Goal: Task Accomplishment & Management: Use online tool/utility

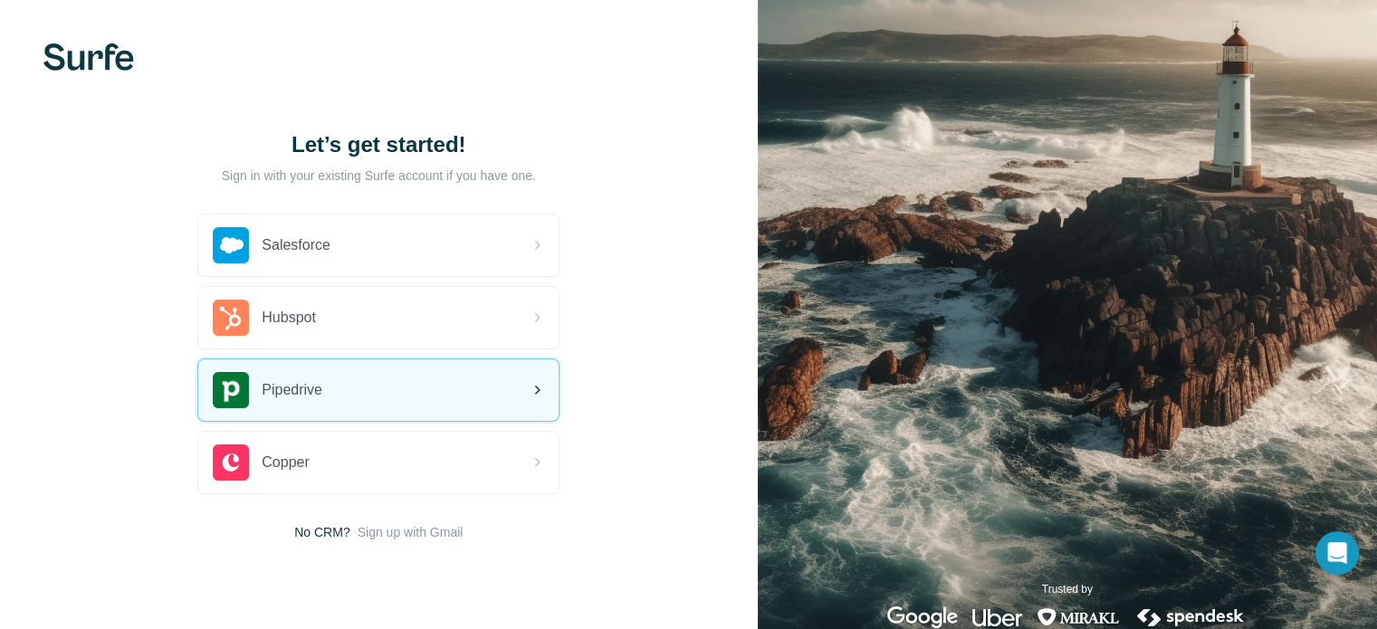
click at [380, 375] on div "Pipedrive" at bounding box center [378, 390] width 360 height 62
click at [327, 399] on div "Pipedrive" at bounding box center [378, 390] width 360 height 62
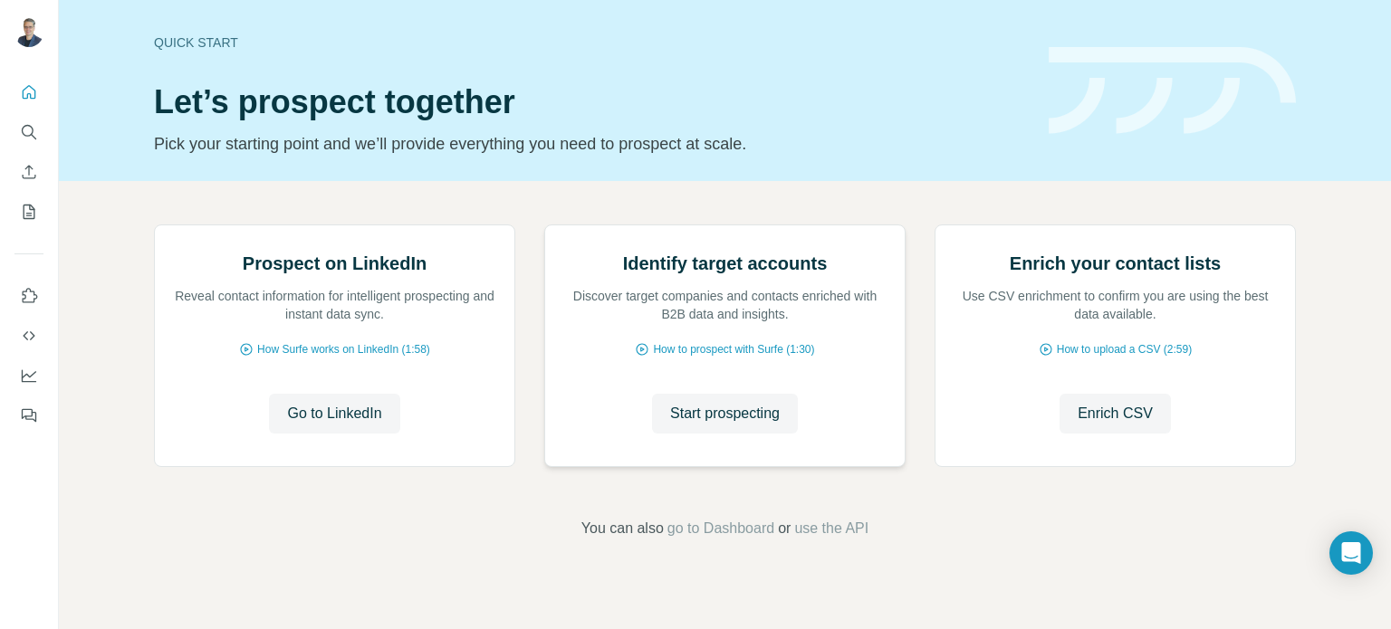
scroll to position [152, 0]
drag, startPoint x: 734, startPoint y: 568, endPoint x: 605, endPoint y: 484, distance: 153.9
click at [605, 466] on div "Identify target accounts Discover target companies and contacts enriched with B…" at bounding box center [724, 345] width 359 height 241
click at [688, 540] on span "go to Dashboard" at bounding box center [720, 529] width 107 height 22
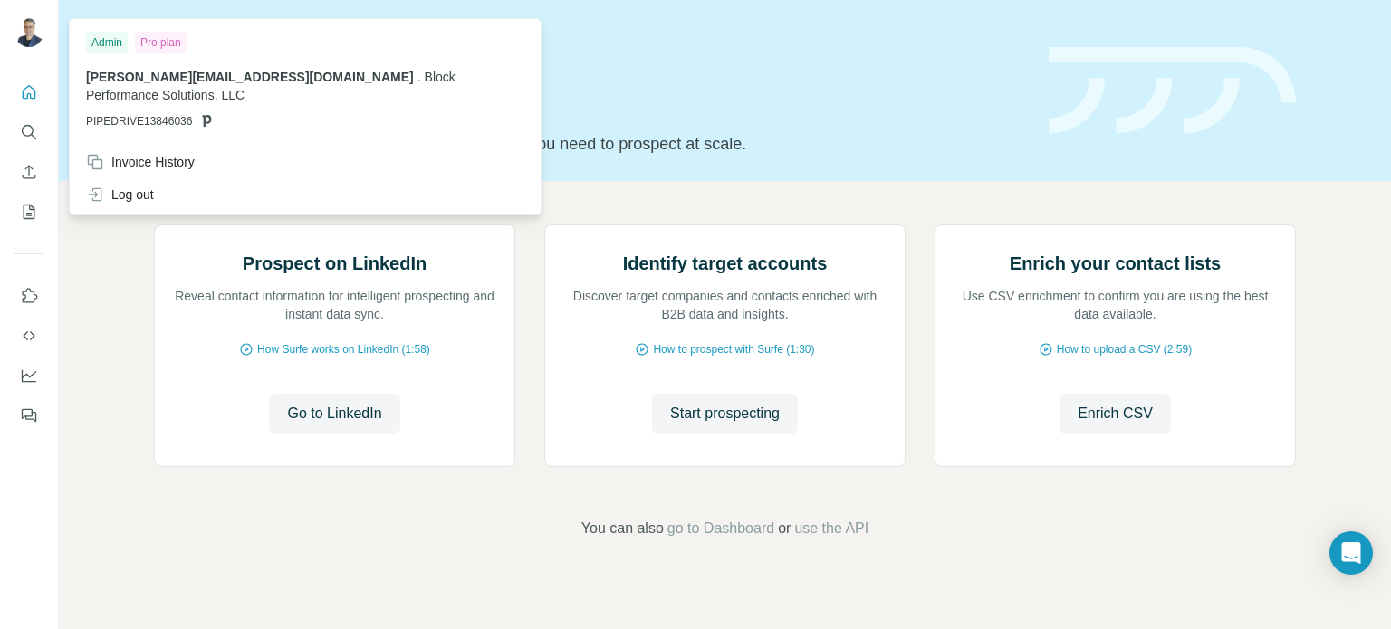
click at [158, 50] on div "Pro plan" at bounding box center [161, 43] width 52 height 22
click at [162, 35] on div "Pro plan" at bounding box center [161, 43] width 52 height 22
click at [119, 39] on div "Admin" at bounding box center [107, 43] width 42 height 22
click at [174, 44] on div "Pro plan" at bounding box center [161, 43] width 52 height 22
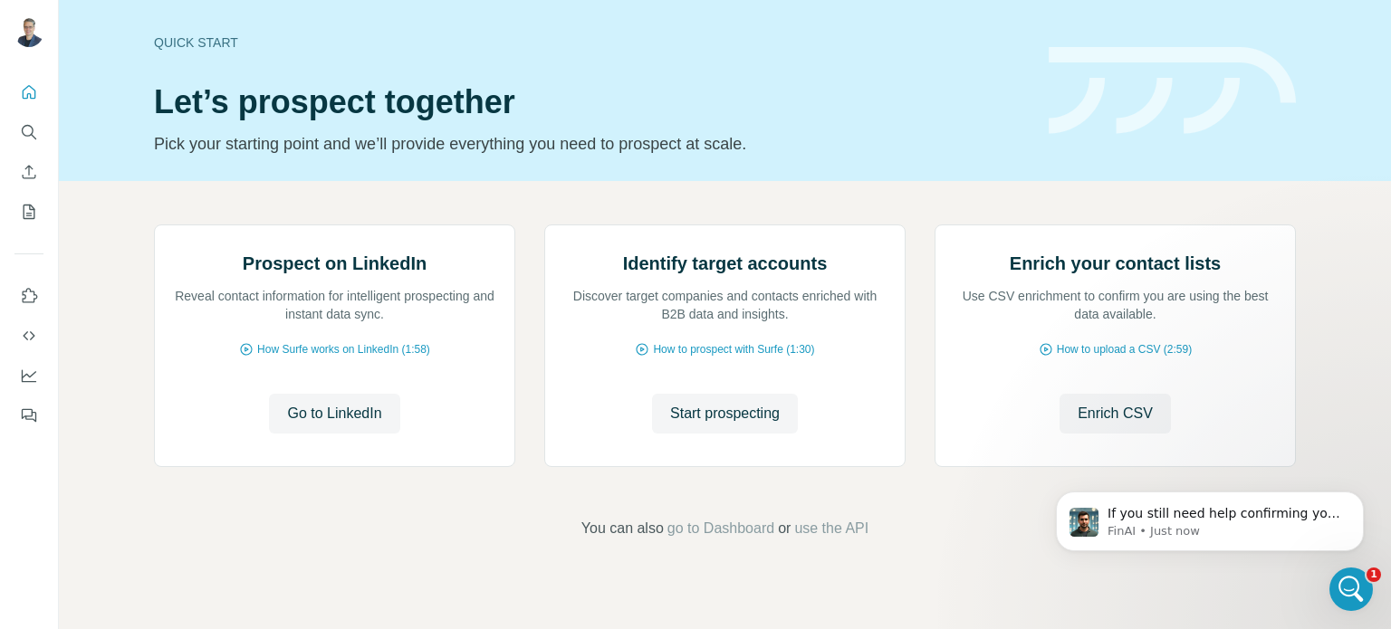
scroll to position [0, 0]
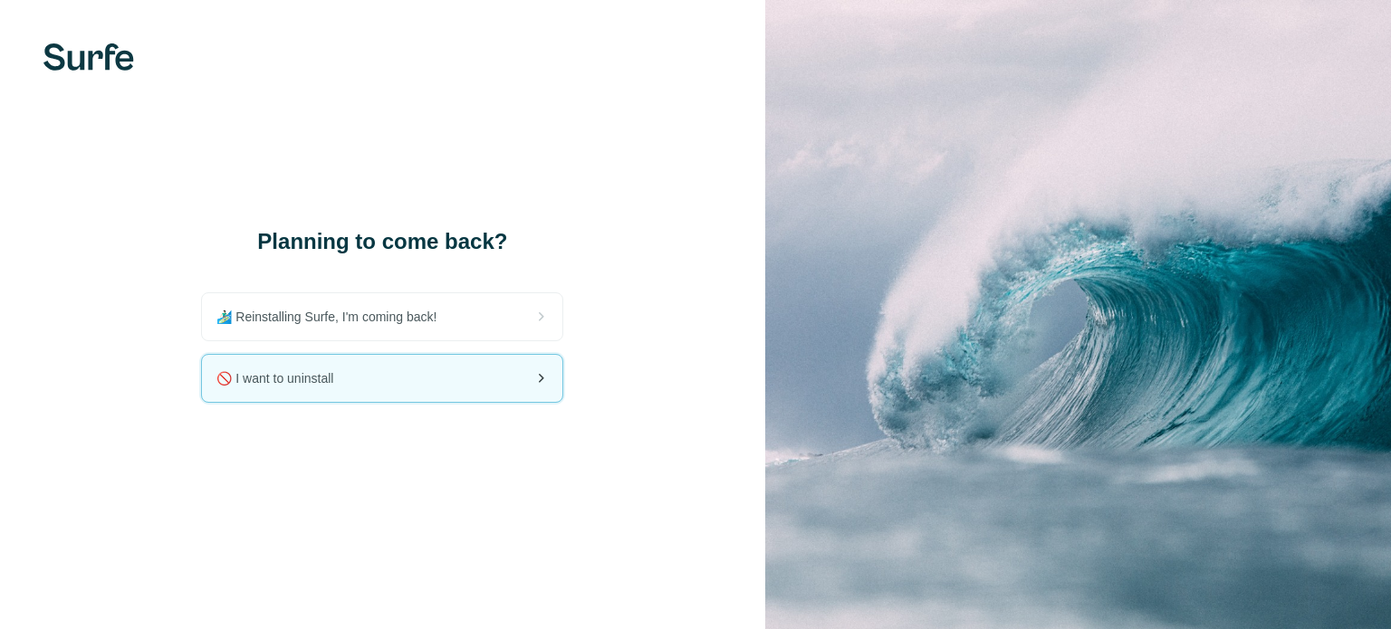
click at [369, 392] on div "🚫 I want to uninstall" at bounding box center [382, 378] width 360 height 47
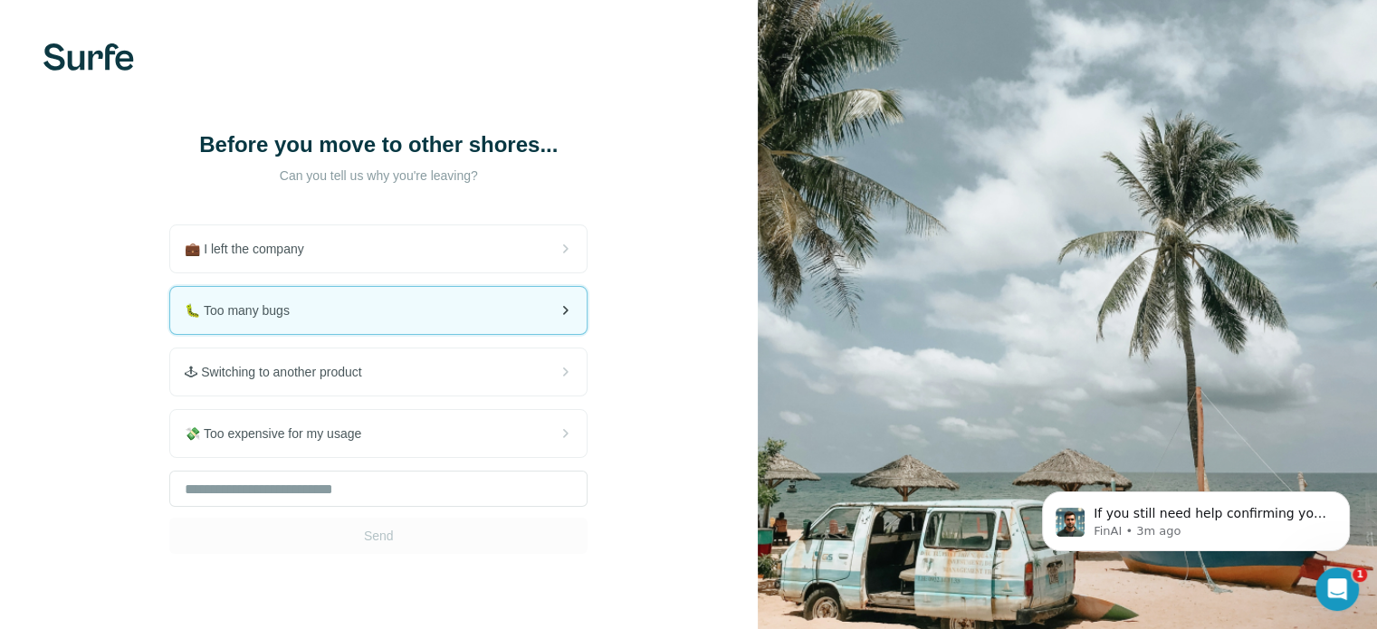
click at [473, 320] on div "🐛 Too many bugs" at bounding box center [378, 310] width 416 height 47
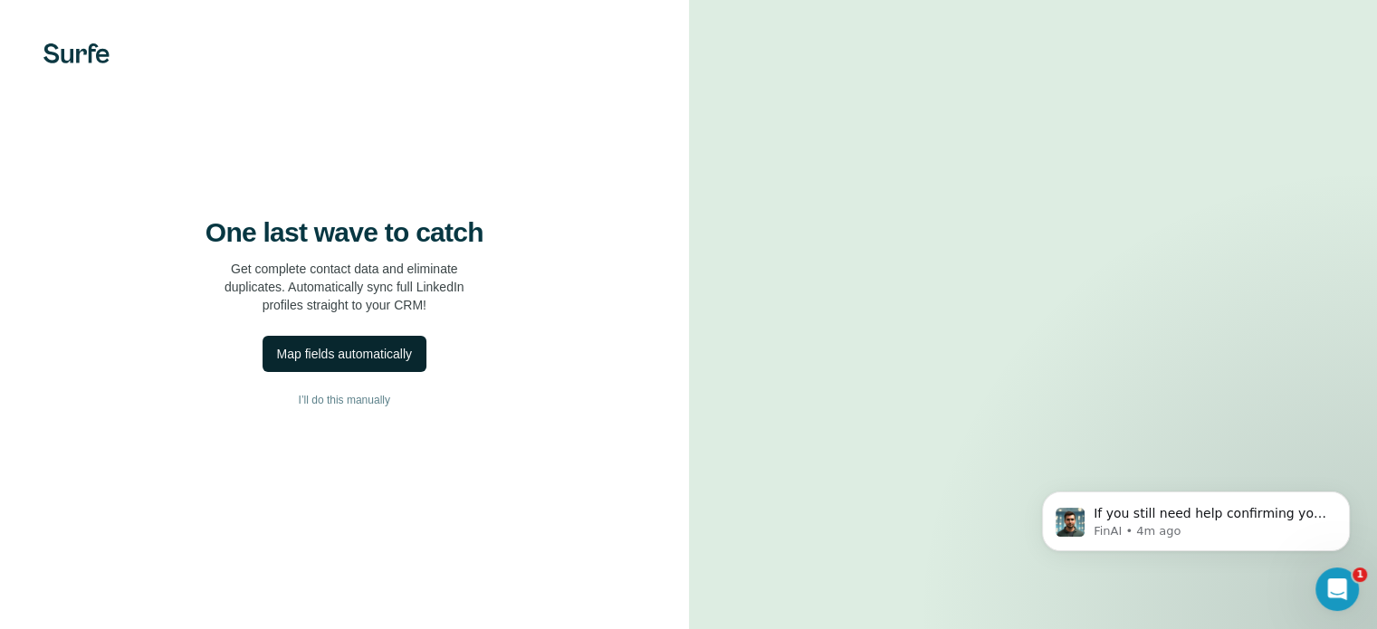
click at [342, 363] on div "Map fields automatically" at bounding box center [344, 354] width 135 height 18
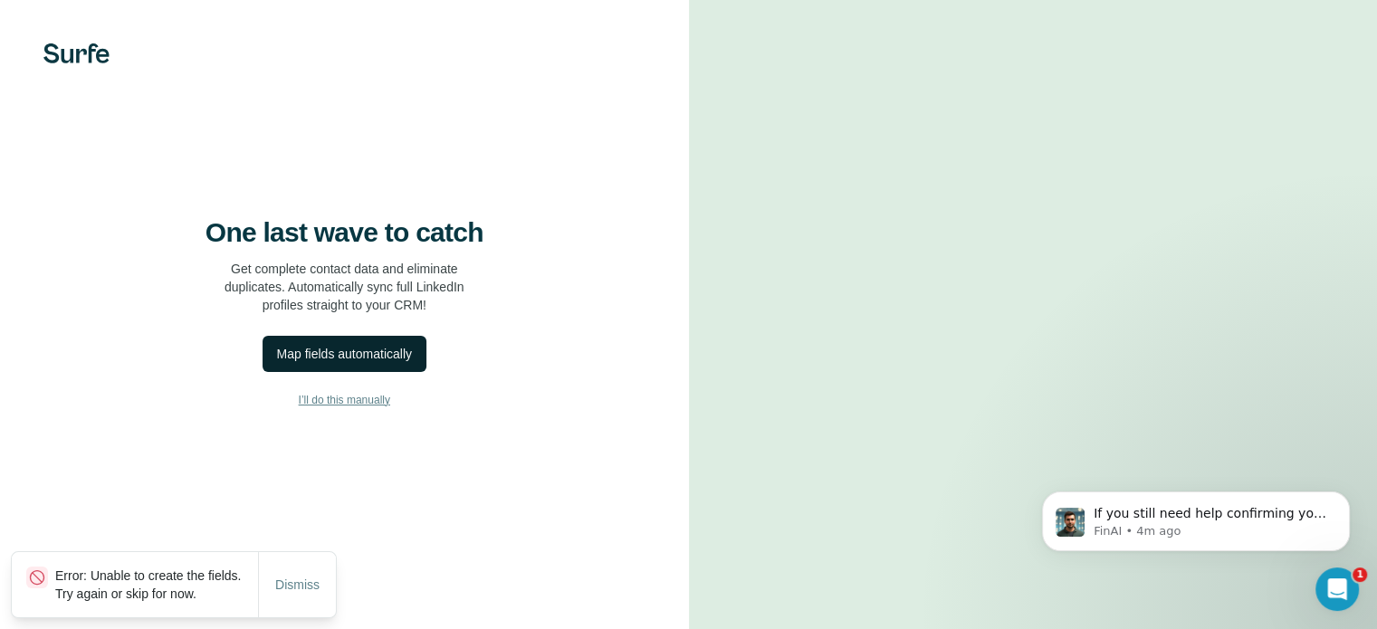
click at [442, 517] on div "One last wave to catch Get complete contact data and eliminate duplicates. Auto…" at bounding box center [344, 314] width 689 height 629
click at [319, 408] on span "I’ll do this manually" at bounding box center [344, 400] width 91 height 16
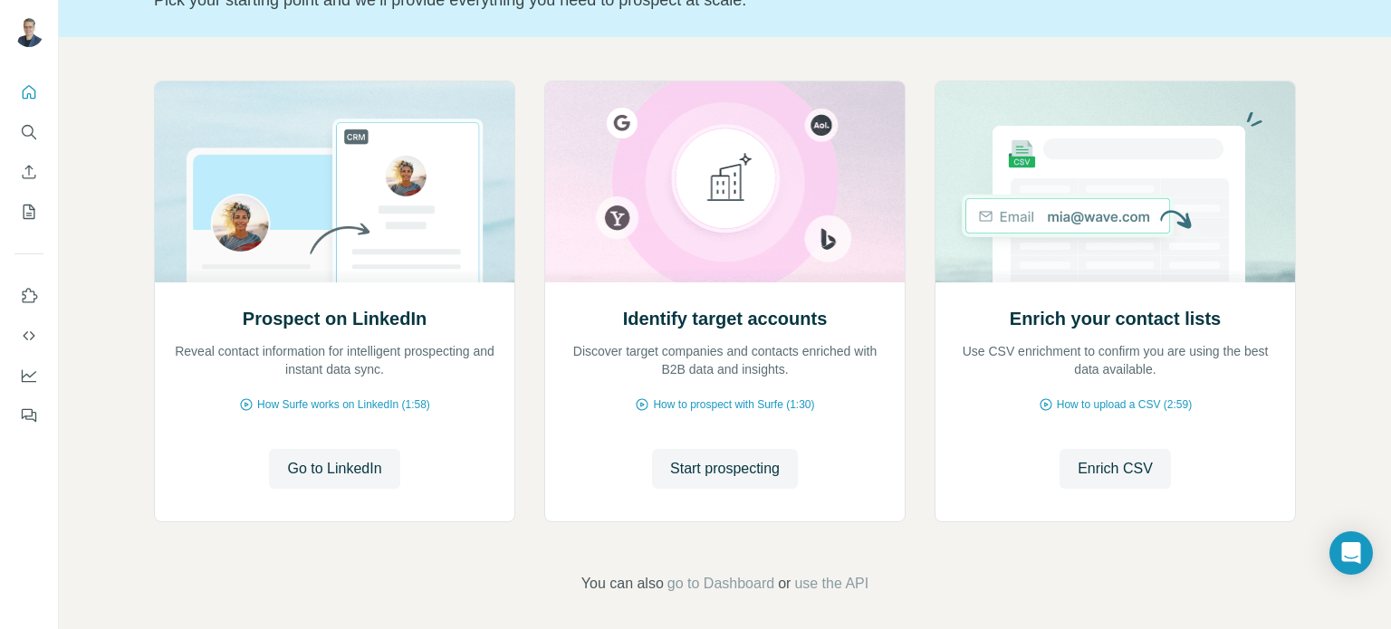
scroll to position [152, 0]
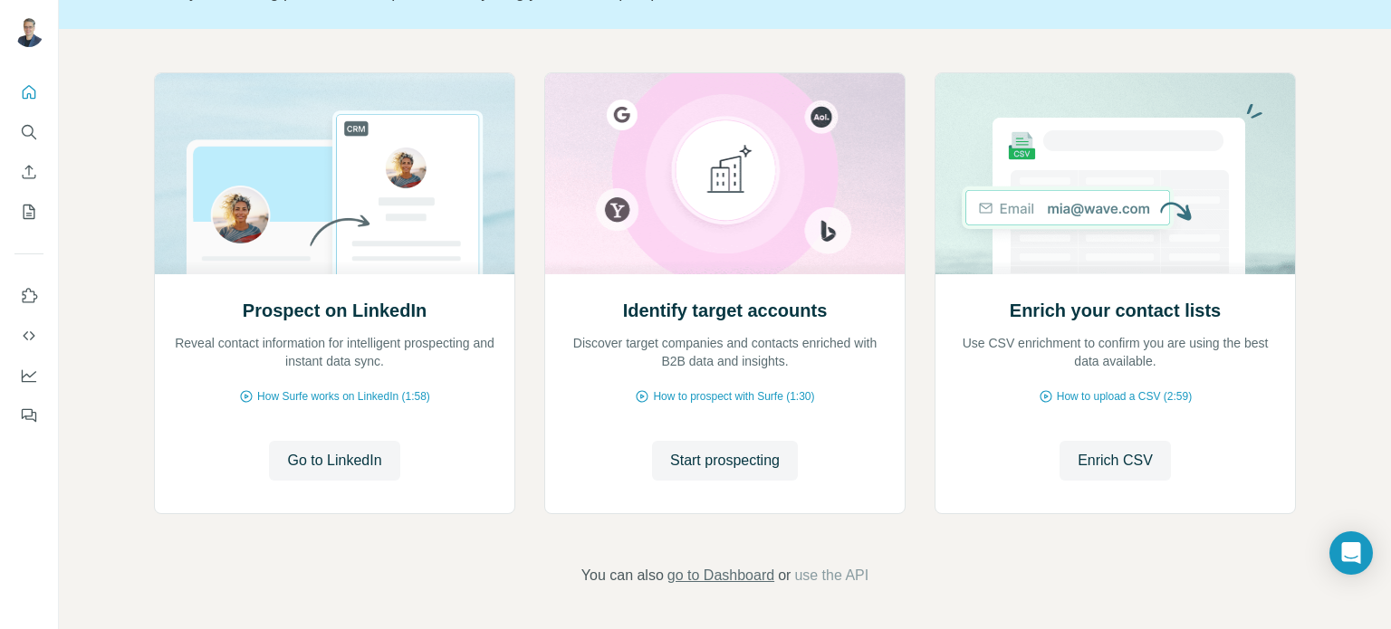
click at [705, 579] on span "go to Dashboard" at bounding box center [720, 576] width 107 height 22
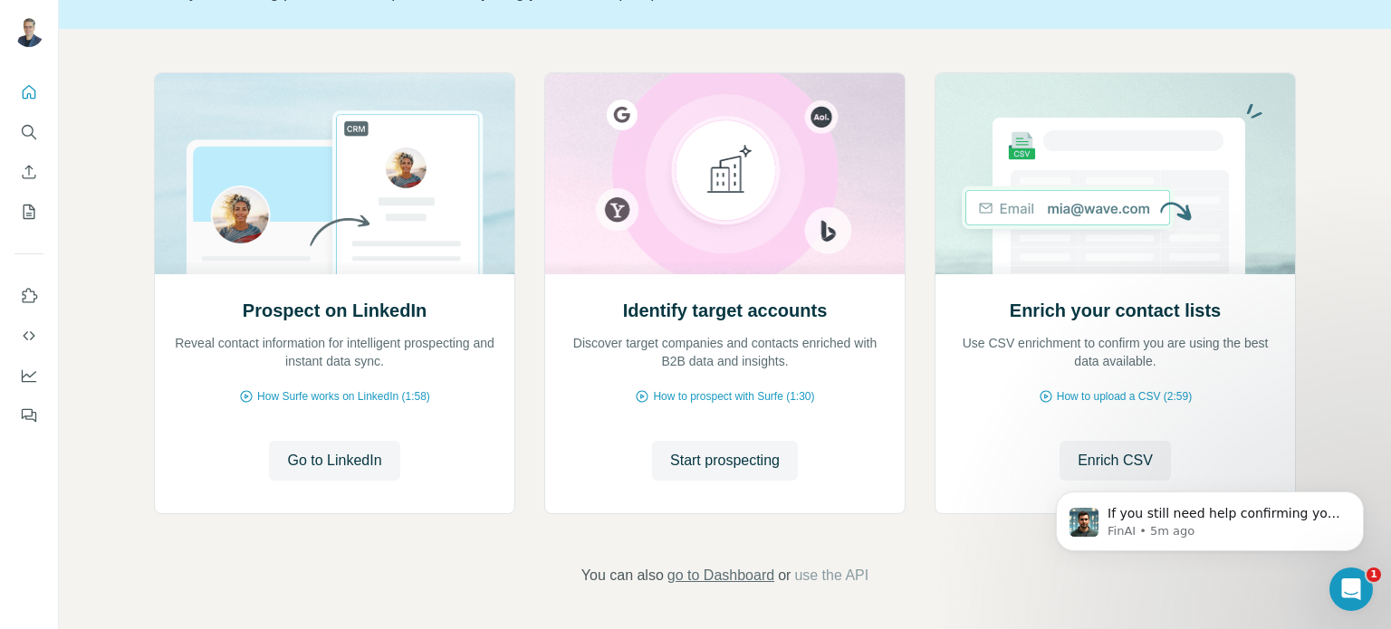
scroll to position [0, 0]
click at [1201, 512] on p "If you still need help confirming your Pipedrive connection with Surfe, I'm her…" at bounding box center [1224, 514] width 234 height 18
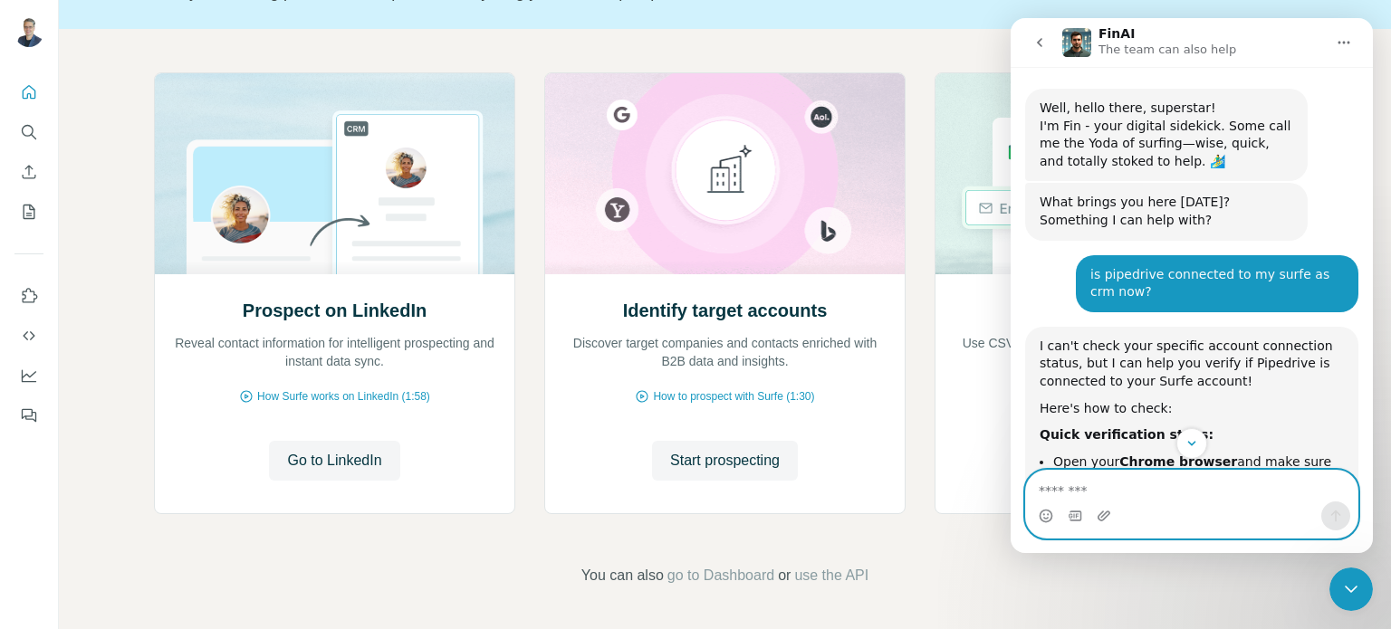
scroll to position [3, 0]
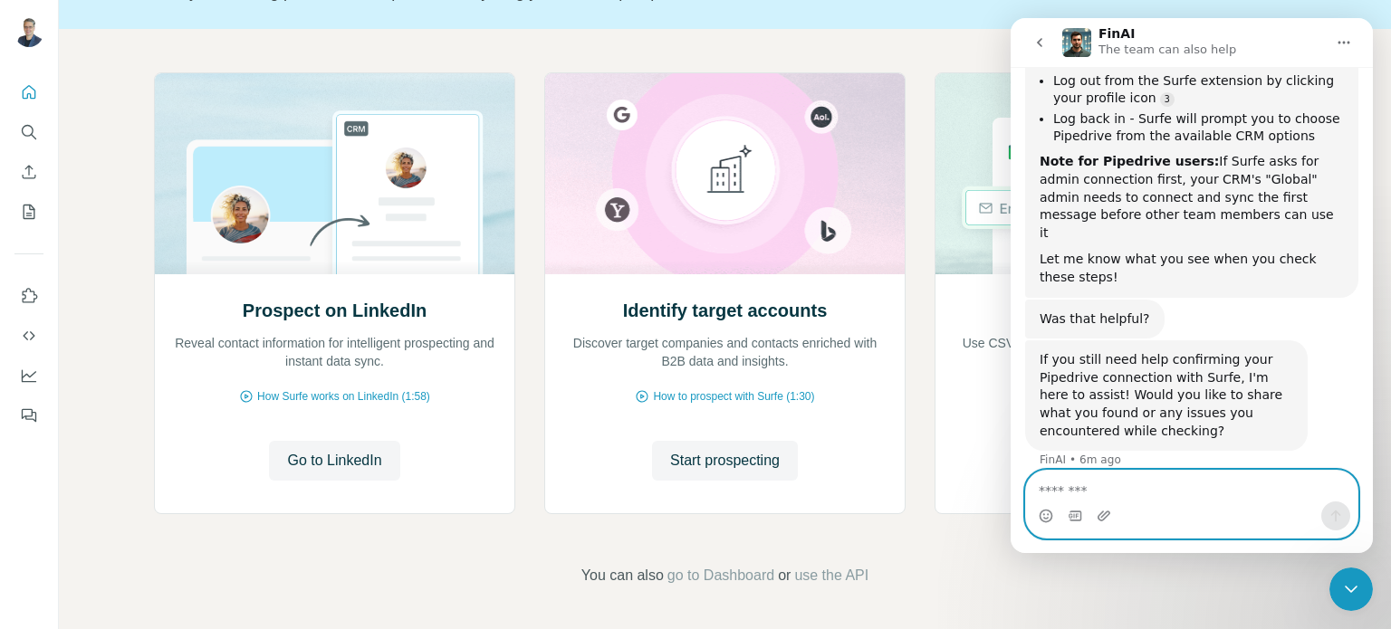
click at [1144, 480] on textarea "Message…" at bounding box center [1191, 486] width 331 height 31
type textarea "**********"
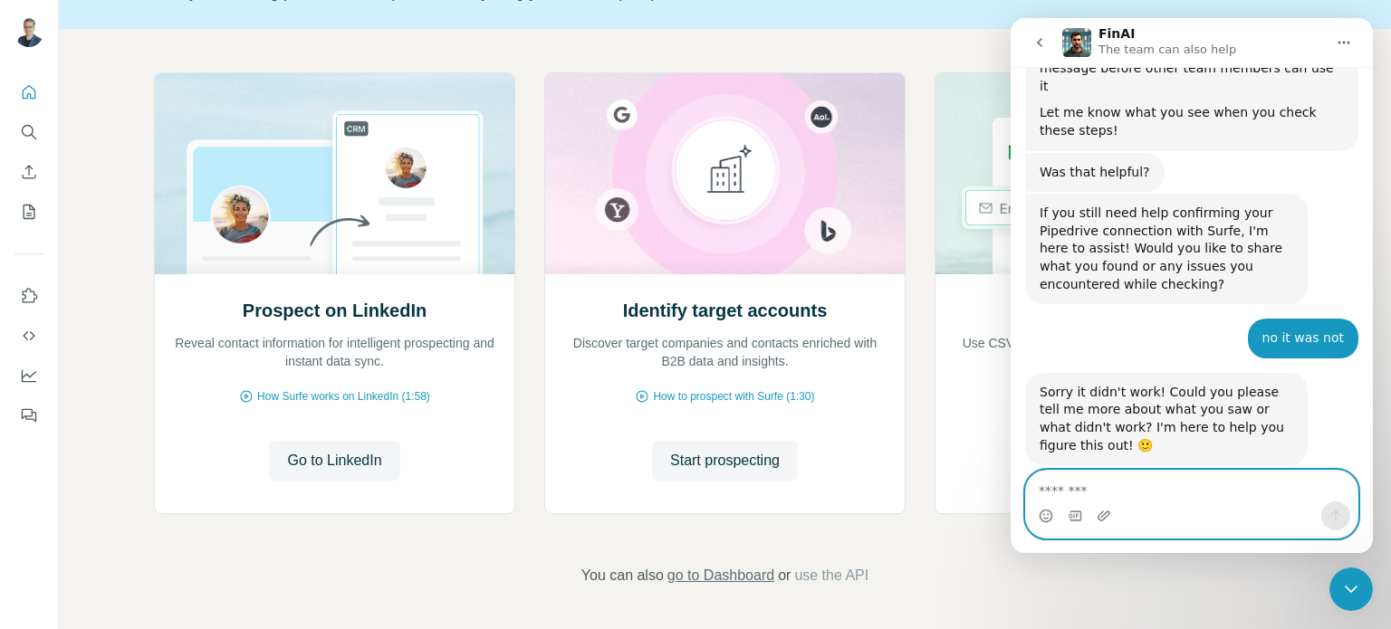
scroll to position [688, 0]
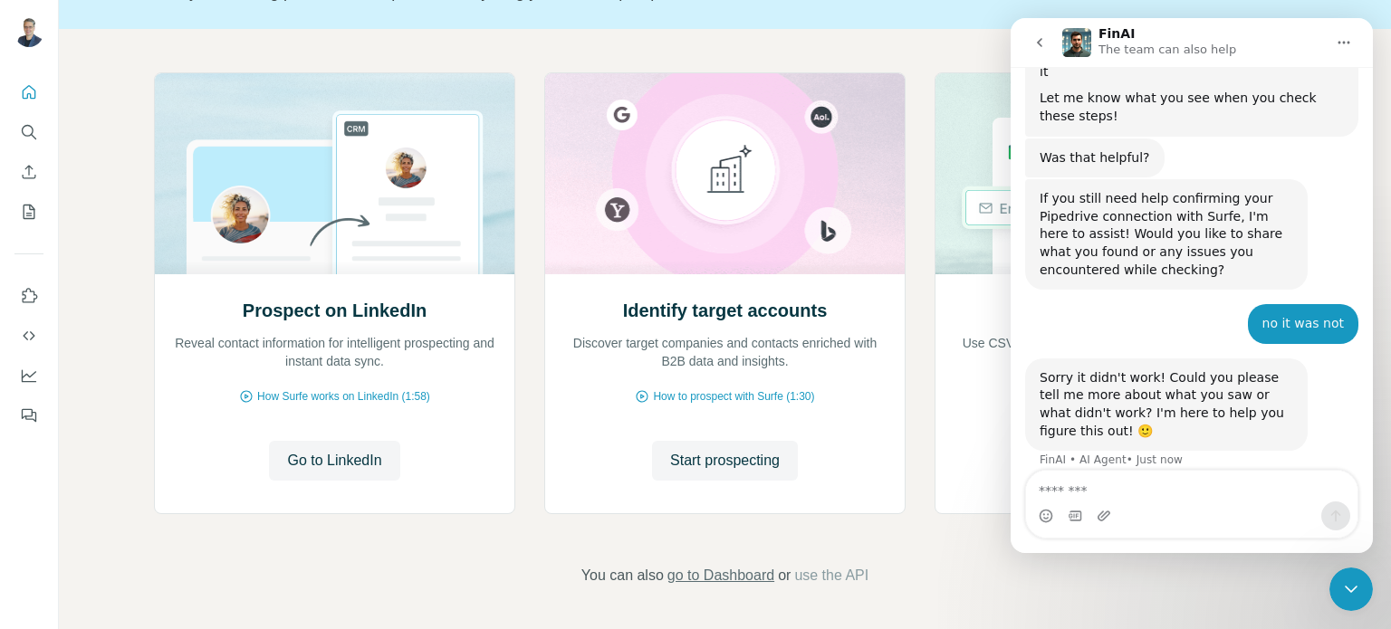
click at [751, 582] on span "go to Dashboard" at bounding box center [720, 576] width 107 height 22
